Goal: Use online tool/utility: Utilize a website feature to perform a specific function

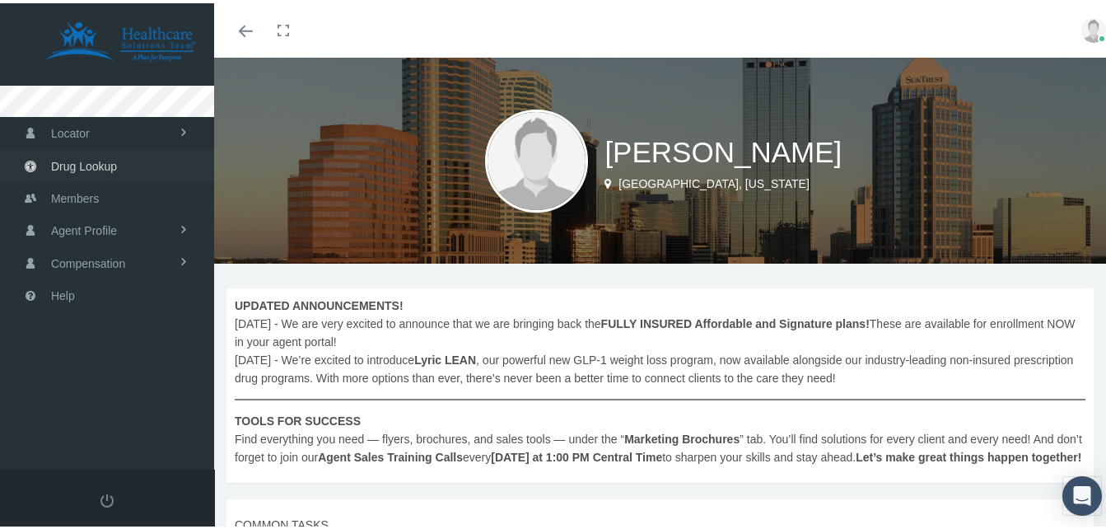
click at [90, 164] on span "Drug Lookup" at bounding box center [84, 162] width 66 height 31
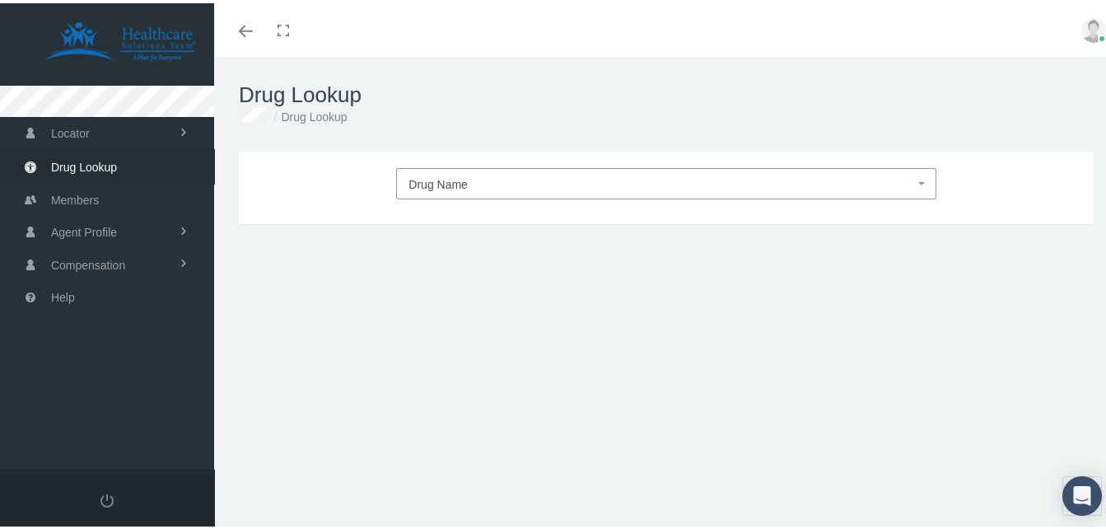
click at [628, 180] on span "Drug Name" at bounding box center [661, 181] width 505 height 21
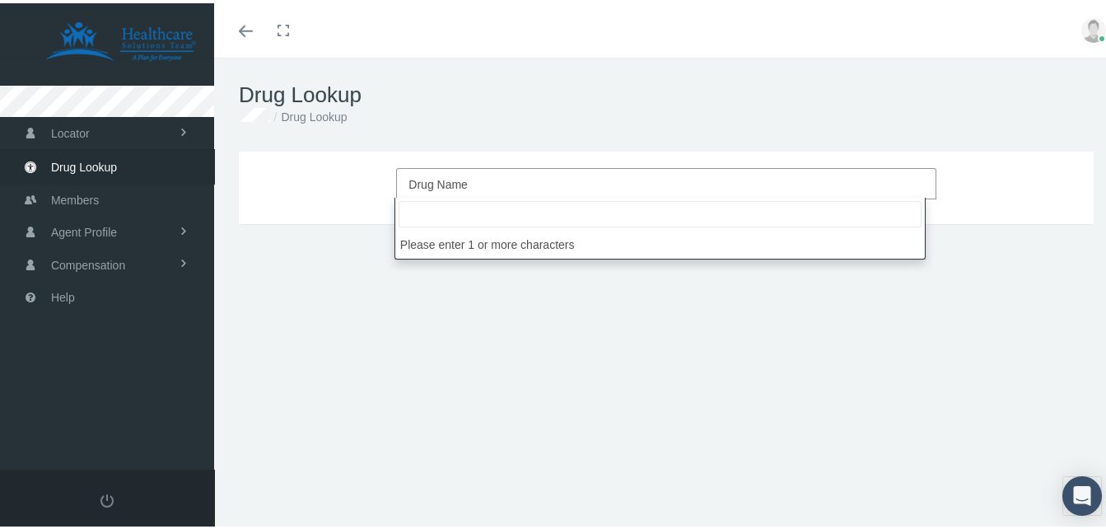
click at [573, 211] on input "search" at bounding box center [660, 211] width 523 height 26
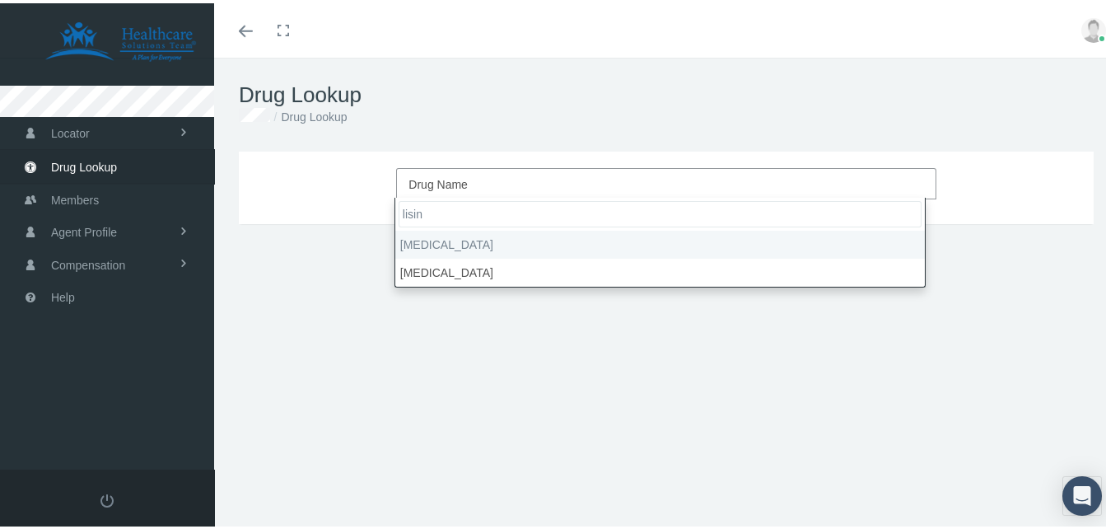
type input "lisin"
select select "[MEDICAL_DATA]"
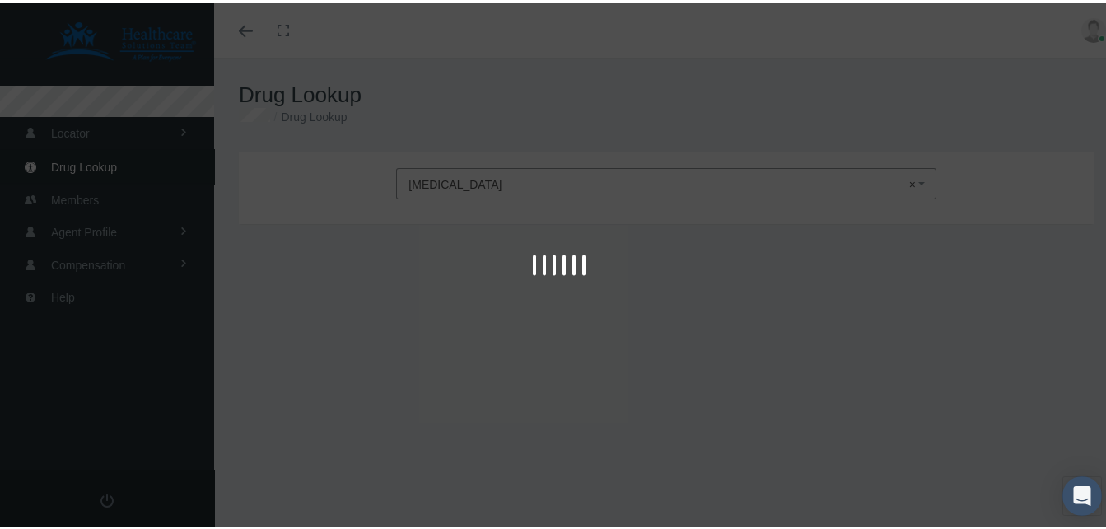
type input "30"
select select "Tablet"
select select "10 MG"
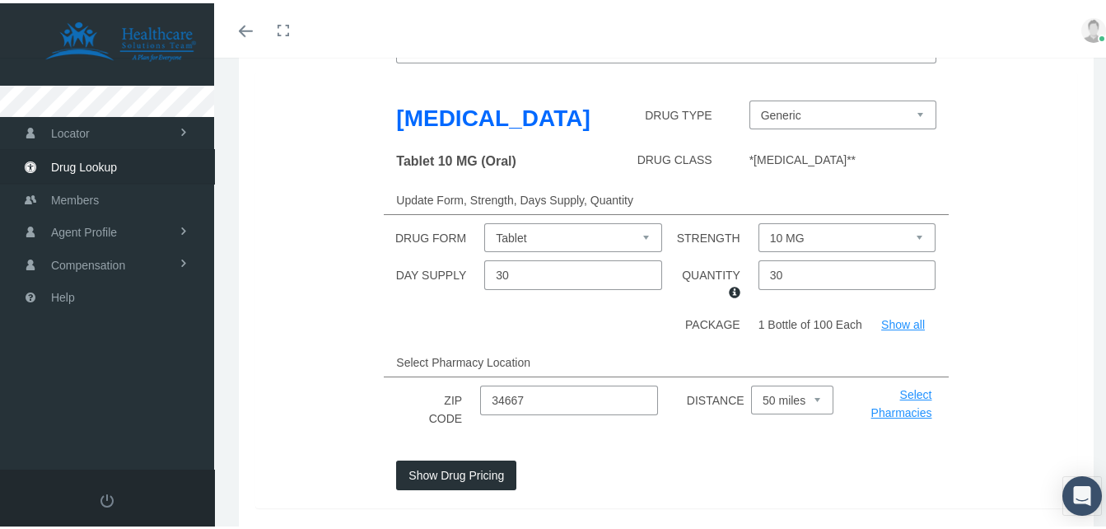
scroll to position [165, 0]
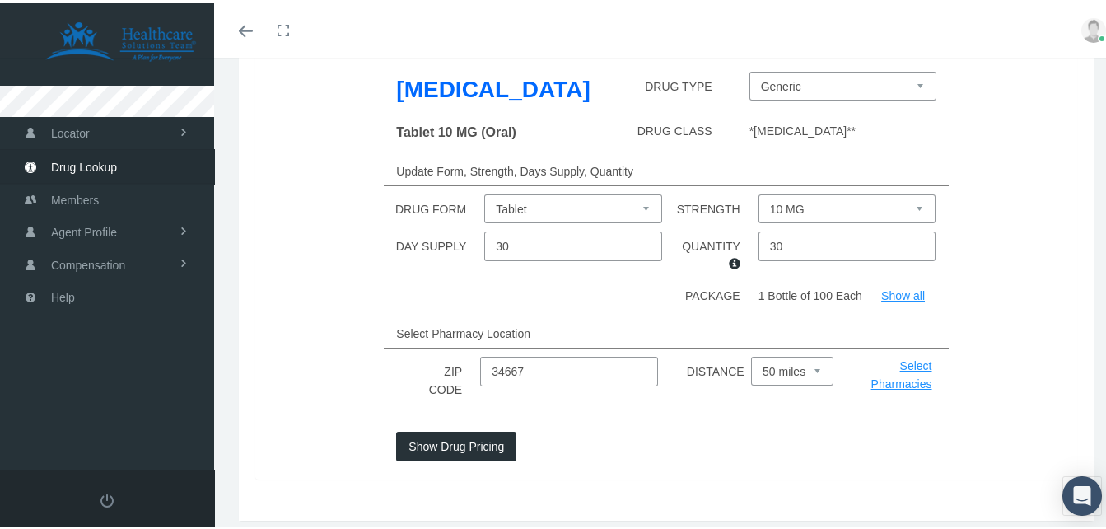
click at [563, 353] on input "34667" at bounding box center [569, 368] width 178 height 30
type input "32084"
click at [477, 430] on button "Show Drug Pricing" at bounding box center [456, 443] width 120 height 30
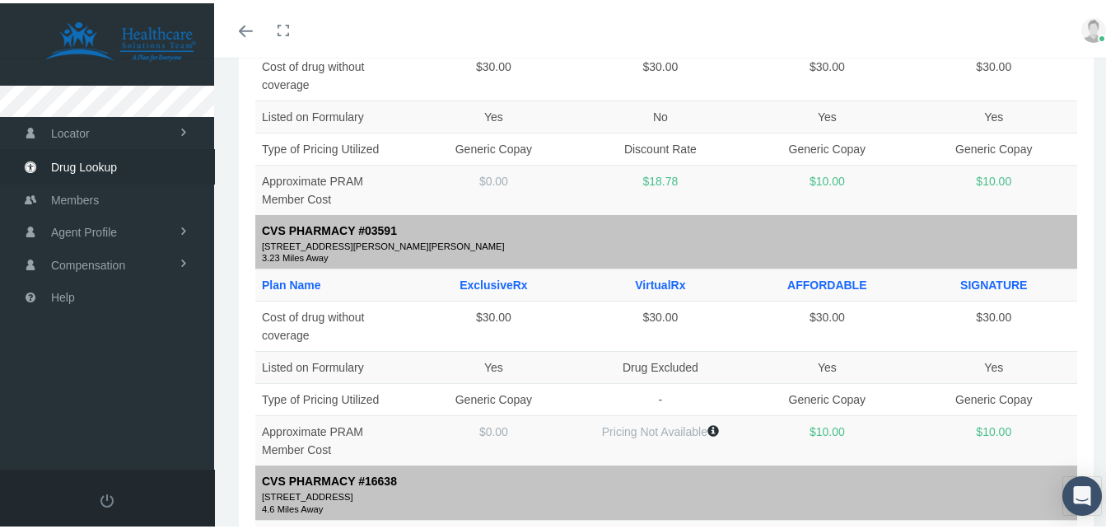
scroll to position [2142, 0]
